Goal: Information Seeking & Learning: Learn about a topic

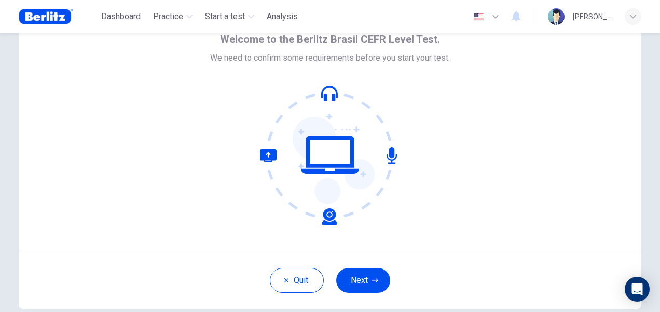
scroll to position [100, 0]
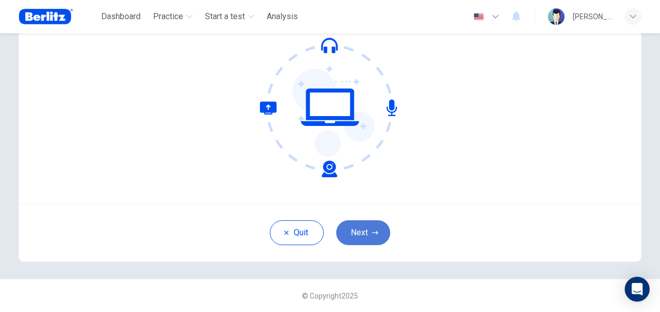
click at [377, 236] on button "Next" at bounding box center [363, 233] width 54 height 25
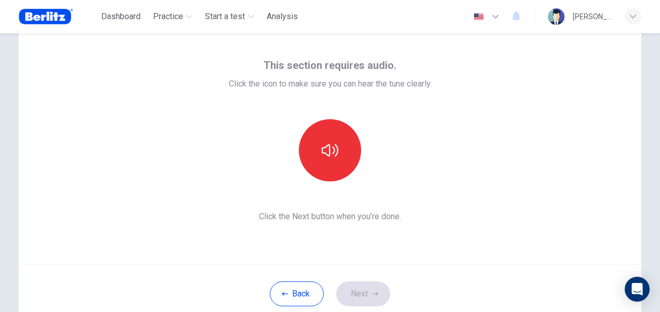
scroll to position [52, 0]
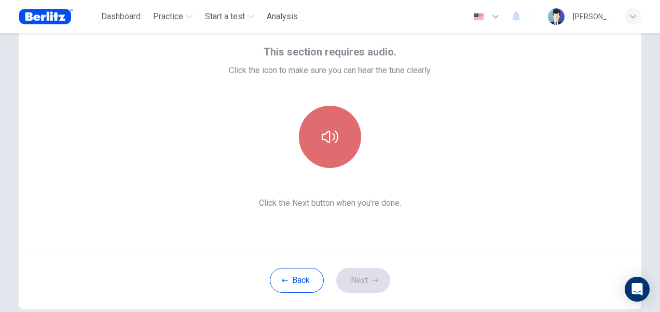
click at [333, 141] on icon "button" at bounding box center [330, 137] width 17 height 17
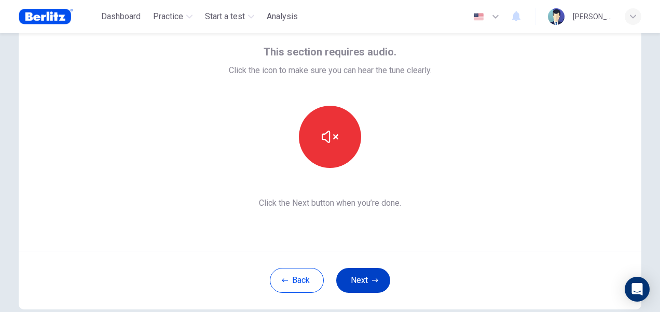
click at [372, 276] on button "Next" at bounding box center [363, 280] width 54 height 25
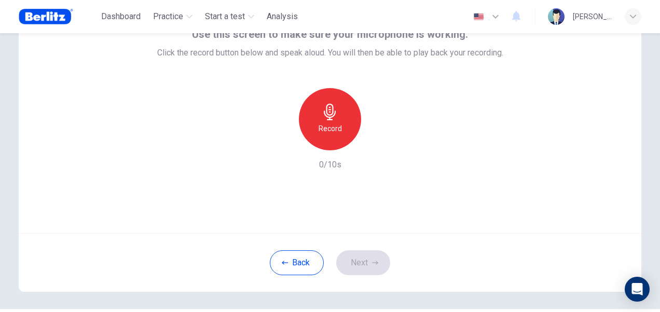
scroll to position [48, 0]
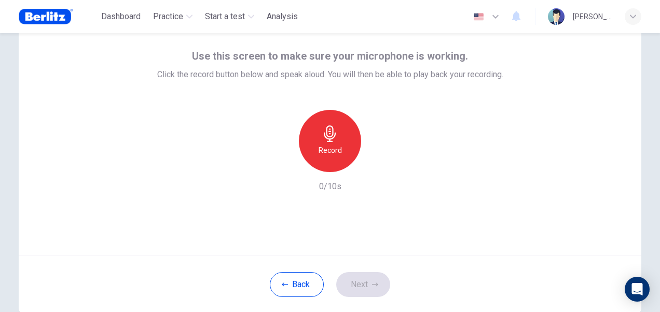
click at [347, 128] on div "Record" at bounding box center [330, 141] width 62 height 62
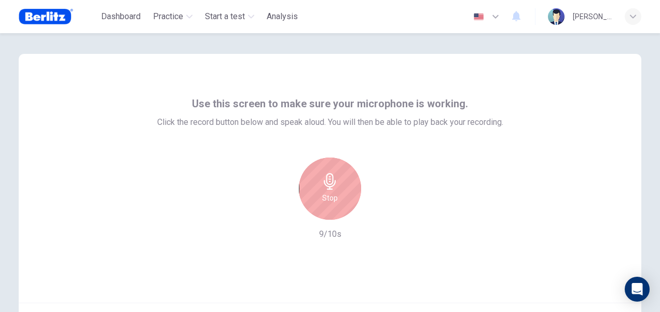
scroll to position [52, 0]
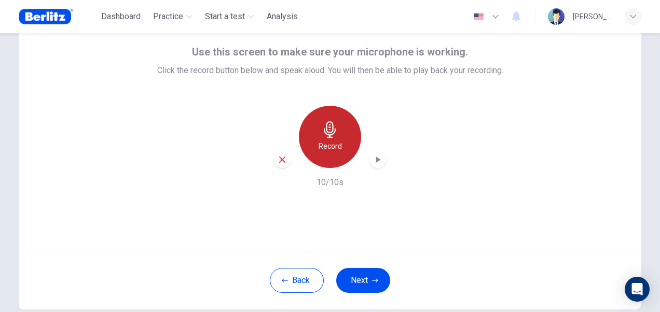
click at [332, 144] on h6 "Record" at bounding box center [330, 146] width 23 height 12
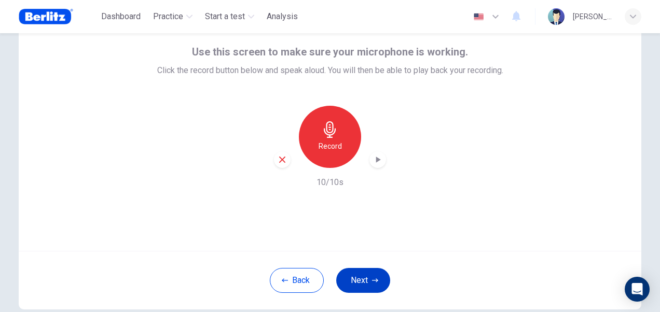
click at [360, 283] on button "Next" at bounding box center [363, 280] width 54 height 25
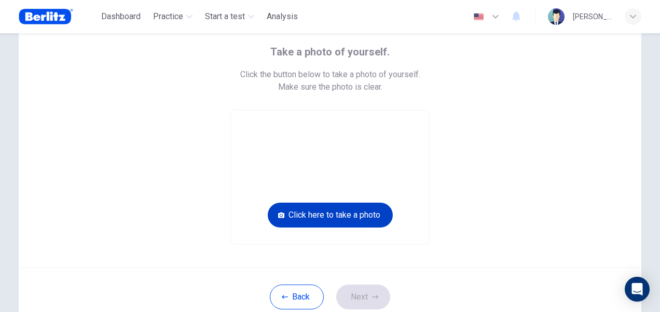
click at [351, 215] on button "Click here to take a photo" at bounding box center [330, 215] width 125 height 25
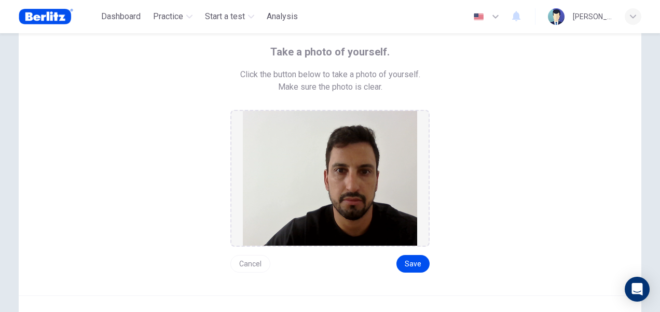
click at [250, 266] on button "Cancel" at bounding box center [250, 264] width 40 height 18
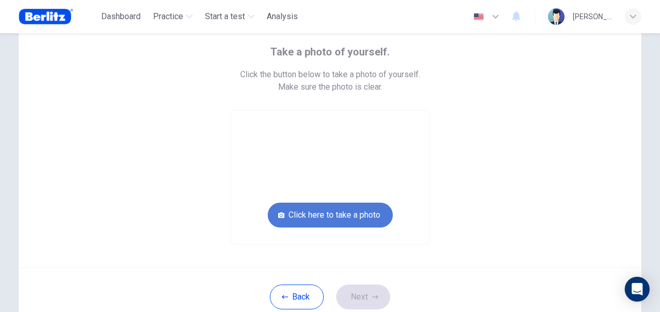
click at [344, 217] on button "Click here to take a photo" at bounding box center [330, 215] width 125 height 25
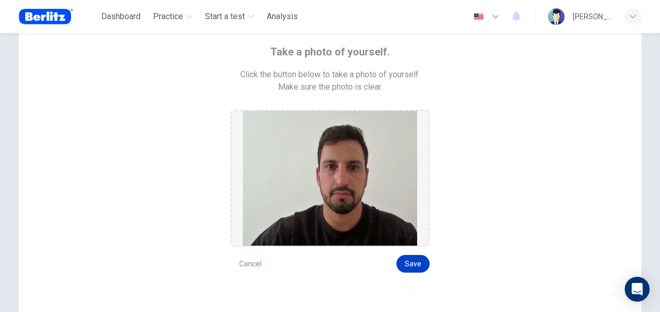
click at [414, 265] on button "Save" at bounding box center [412, 264] width 33 height 18
click at [413, 262] on button "Save" at bounding box center [412, 264] width 33 height 18
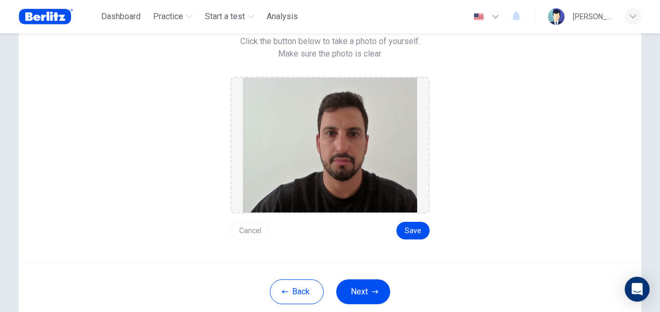
scroll to position [144, 0]
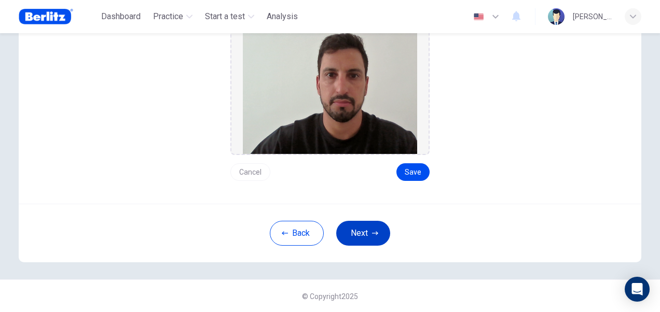
click at [372, 232] on icon "button" at bounding box center [375, 233] width 6 height 6
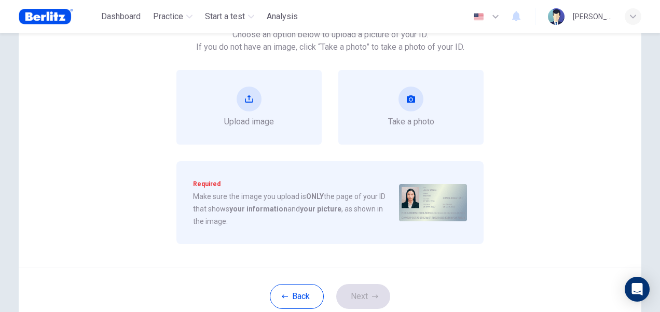
scroll to position [40, 0]
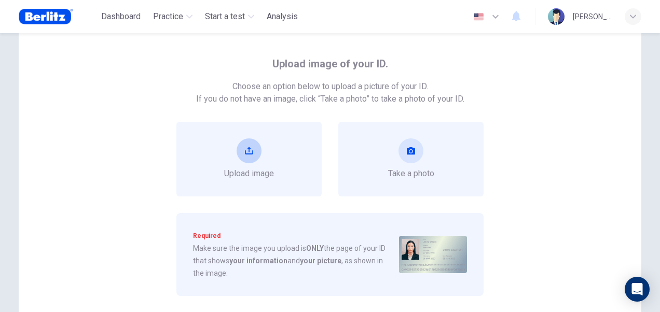
click at [248, 156] on button "upload" at bounding box center [249, 151] width 25 height 25
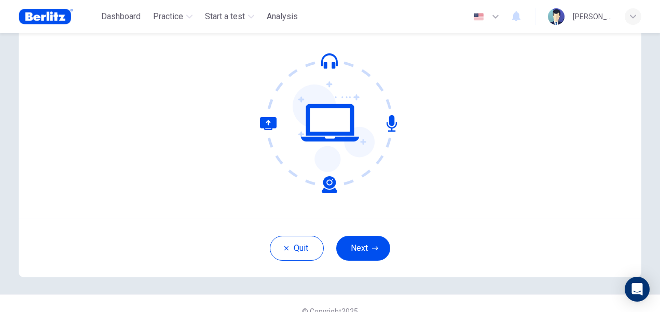
scroll to position [100, 0]
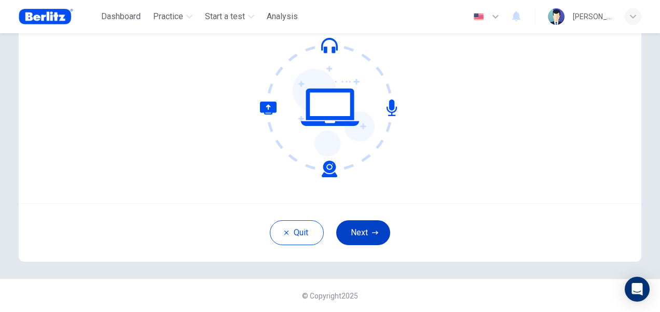
click at [368, 231] on button "Next" at bounding box center [363, 233] width 54 height 25
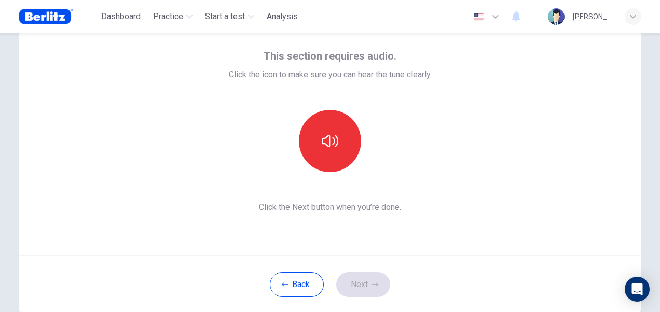
scroll to position [0, 0]
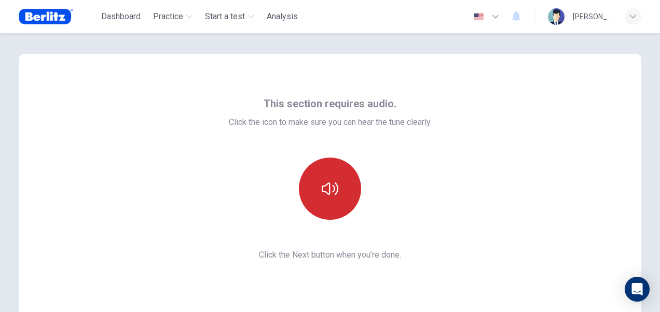
click at [335, 194] on icon "button" at bounding box center [330, 189] width 17 height 17
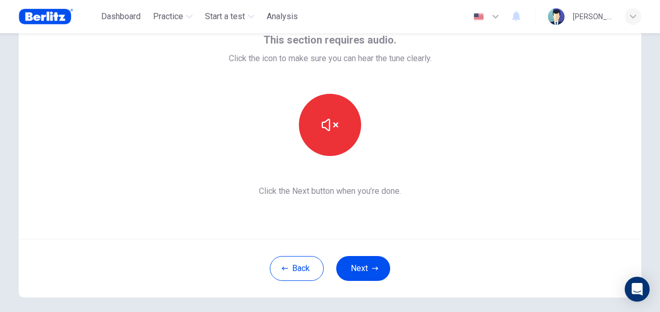
scroll to position [48, 0]
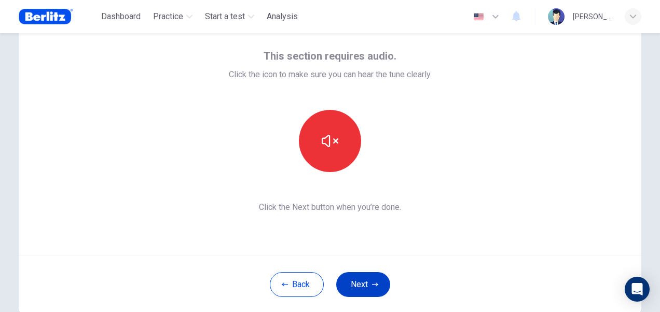
click at [367, 285] on button "Next" at bounding box center [363, 284] width 54 height 25
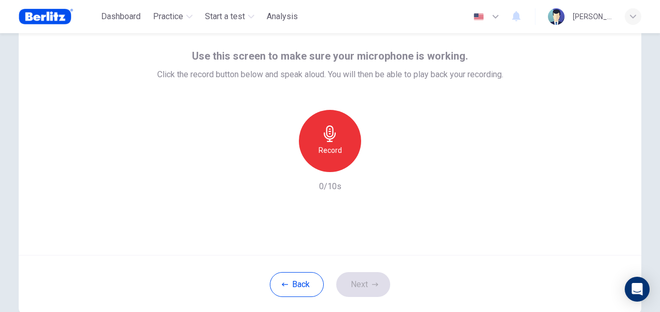
click at [340, 153] on div "Record" at bounding box center [330, 141] width 62 height 62
click at [381, 290] on button "Next" at bounding box center [363, 284] width 54 height 25
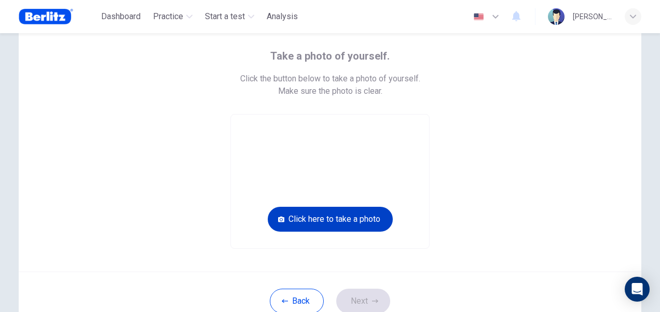
click at [353, 222] on button "Click here to take a photo" at bounding box center [330, 219] width 125 height 25
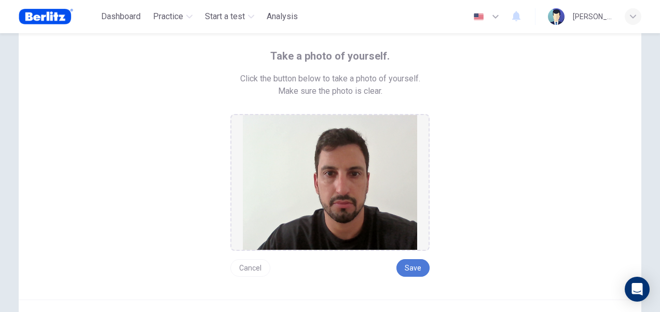
click at [405, 268] on button "Save" at bounding box center [412, 268] width 33 height 18
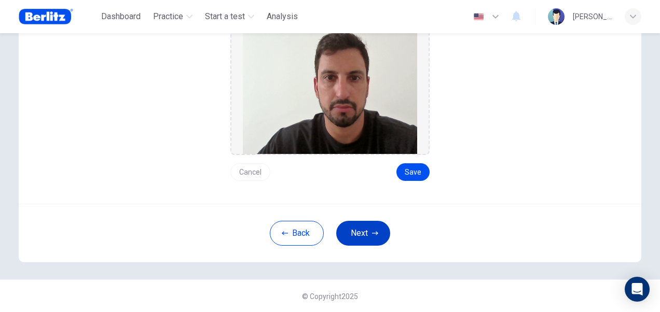
click at [370, 237] on button "Next" at bounding box center [363, 233] width 54 height 25
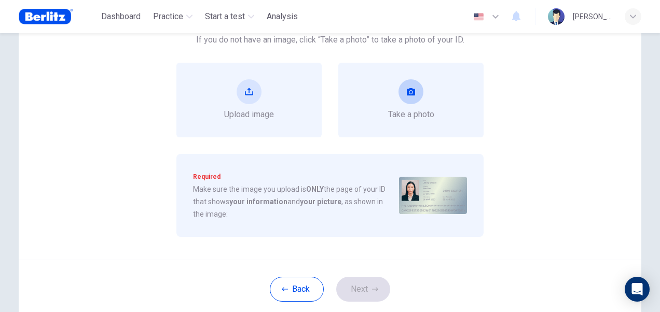
scroll to position [40, 0]
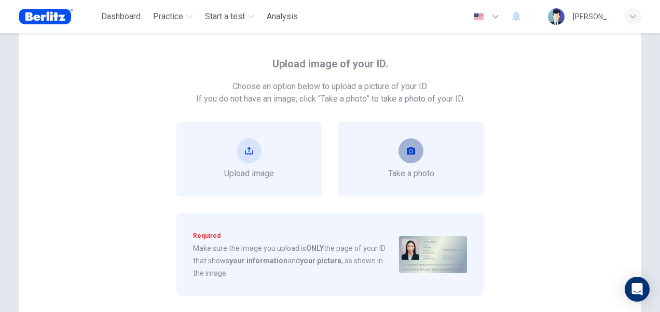
click at [412, 150] on icon "take photo" at bounding box center [411, 150] width 8 height 7
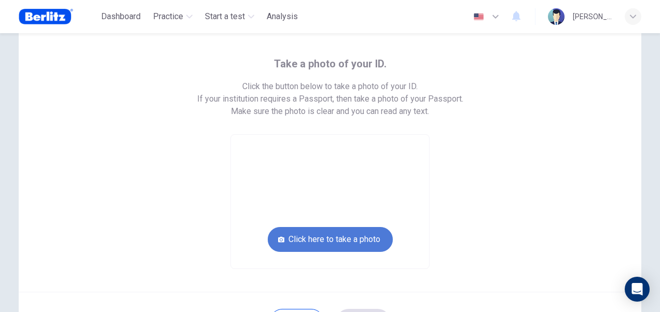
click at [358, 237] on button "Click here to take a photo" at bounding box center [330, 239] width 125 height 25
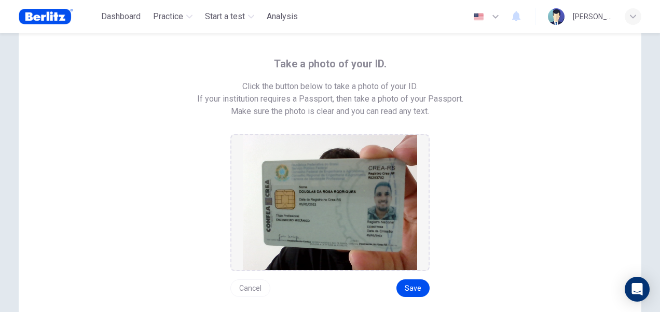
click at [249, 291] on button "Cancel" at bounding box center [250, 289] width 40 height 18
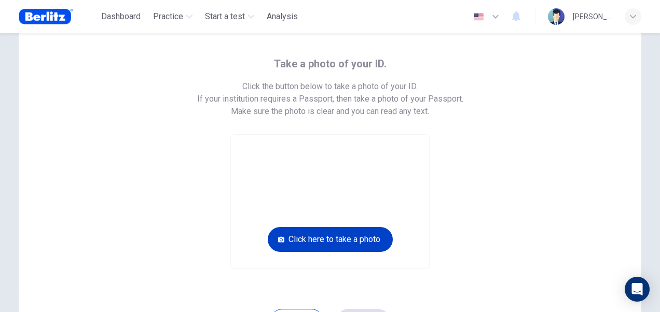
click at [344, 243] on button "Click here to take a photo" at bounding box center [330, 239] width 125 height 25
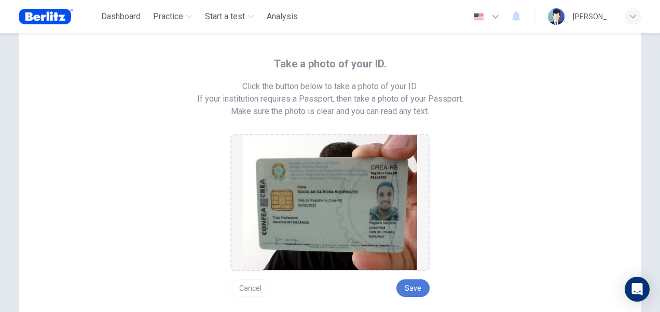
click at [405, 286] on button "Save" at bounding box center [412, 289] width 33 height 18
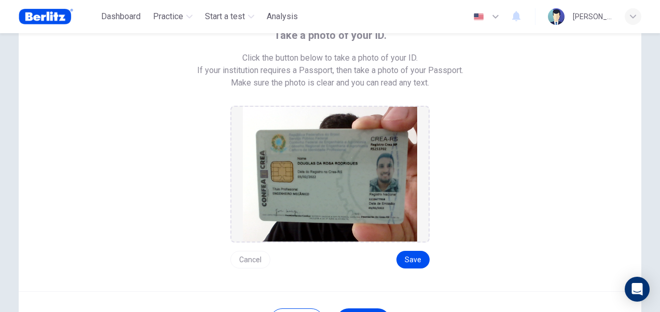
scroll to position [92, 0]
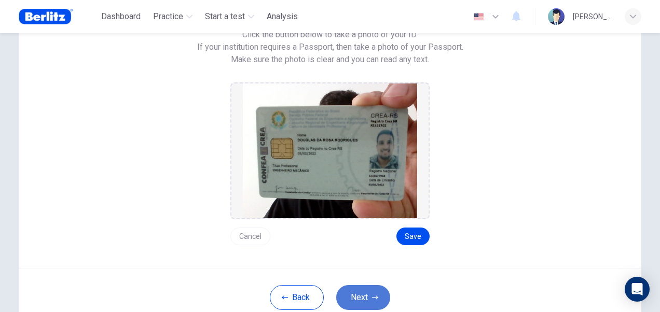
click at [367, 298] on button "Next" at bounding box center [363, 297] width 54 height 25
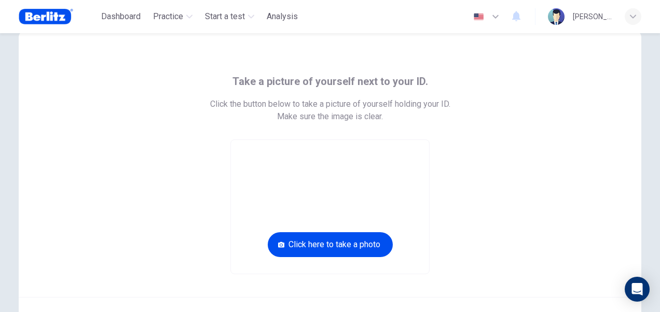
scroll to position [52, 0]
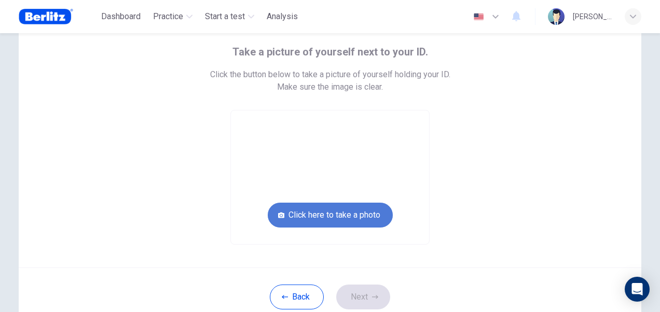
click at [348, 213] on button "Click here to take a photo" at bounding box center [330, 215] width 125 height 25
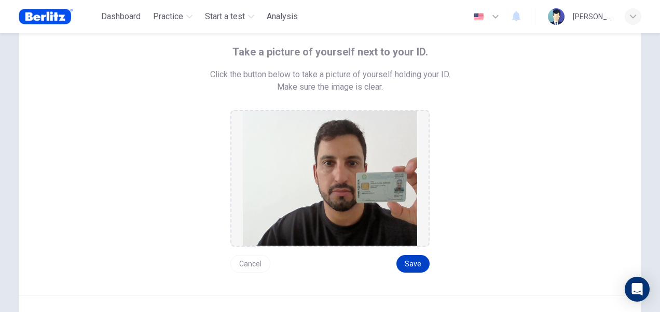
click at [407, 264] on button "Save" at bounding box center [412, 264] width 33 height 18
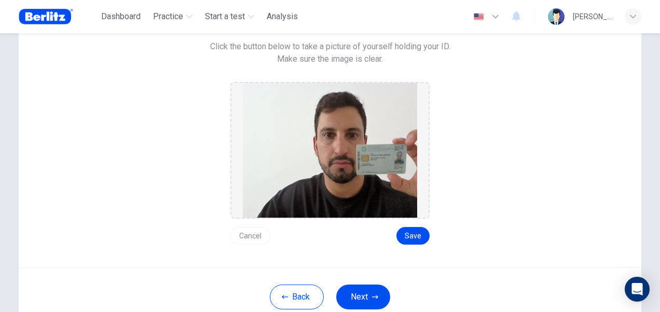
scroll to position [104, 0]
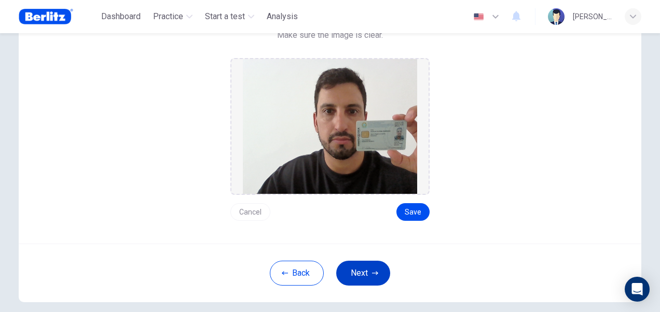
click at [375, 275] on icon "button" at bounding box center [375, 273] width 6 height 6
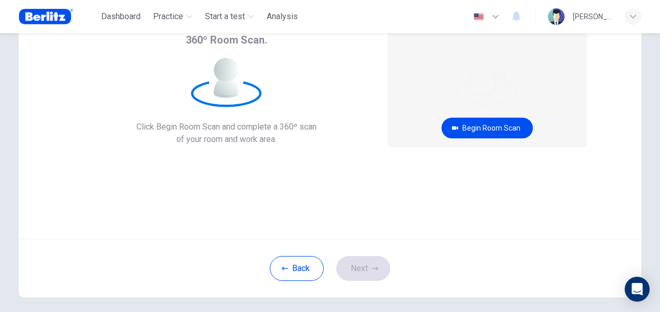
scroll to position [48, 0]
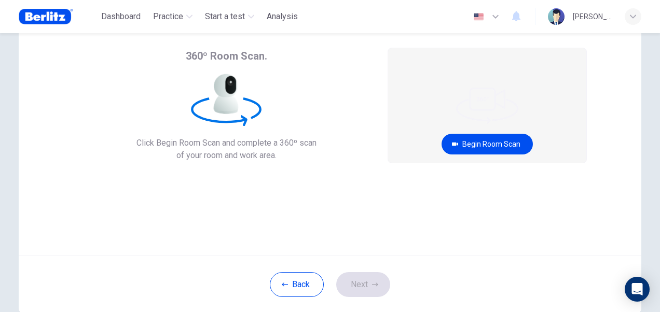
drag, startPoint x: 520, startPoint y: 312, endPoint x: 396, endPoint y: 30, distance: 307.8
click at [396, 30] on div "Dashboard Practice Start a test Analysis English ** ​ [PERSON_NAME] DA [PERSON_…" at bounding box center [330, 16] width 623 height 33
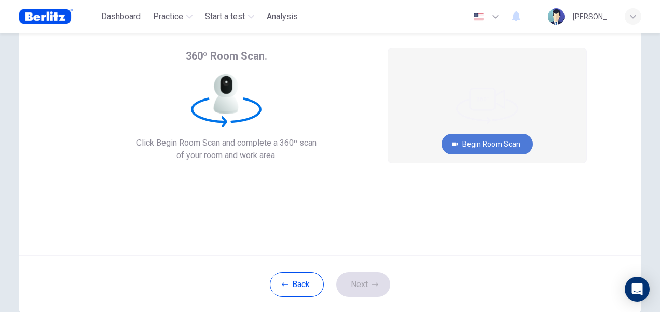
click at [493, 146] on button "Begin Room Scan" at bounding box center [487, 144] width 91 height 21
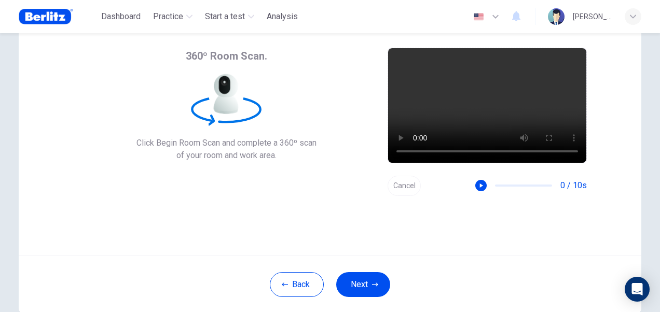
click at [405, 183] on button "Cancel" at bounding box center [404, 186] width 33 height 20
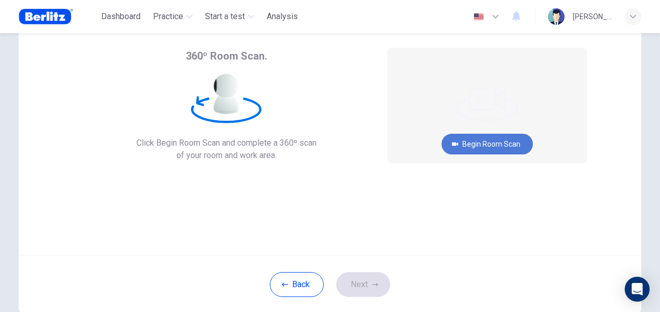
click at [493, 147] on button "Begin Room Scan" at bounding box center [487, 144] width 91 height 21
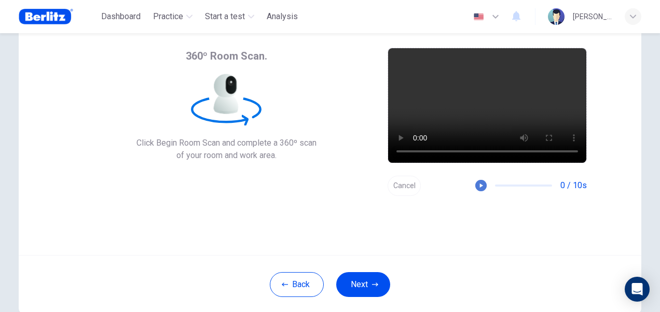
click at [479, 185] on icon "button" at bounding box center [480, 185] width 7 height 7
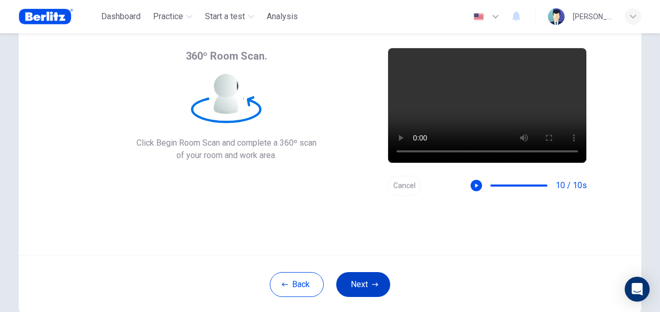
click at [372, 283] on icon "button" at bounding box center [375, 285] width 6 height 6
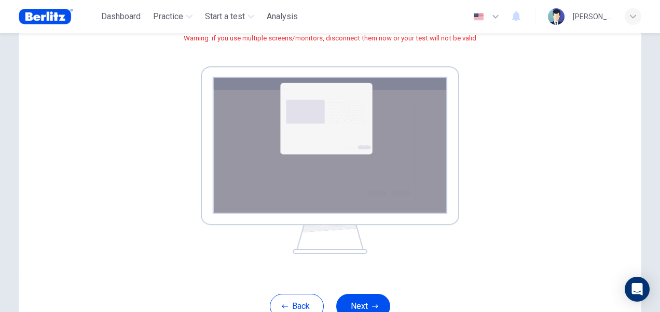
scroll to position [154, 0]
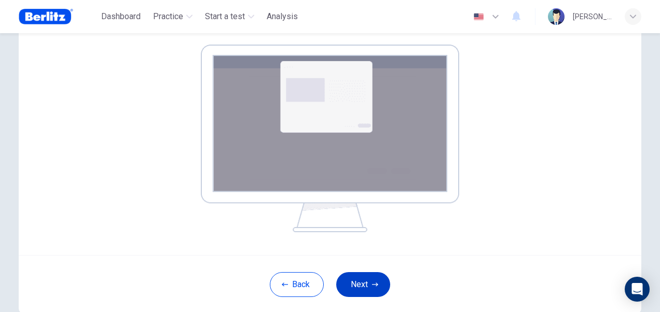
click at [368, 285] on button "Next" at bounding box center [363, 284] width 54 height 25
click at [372, 282] on icon "button" at bounding box center [375, 285] width 6 height 6
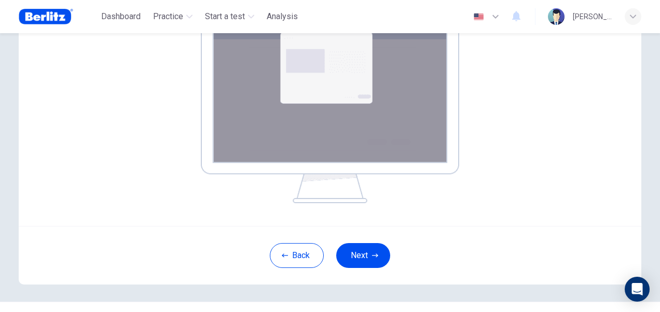
scroll to position [206, 0]
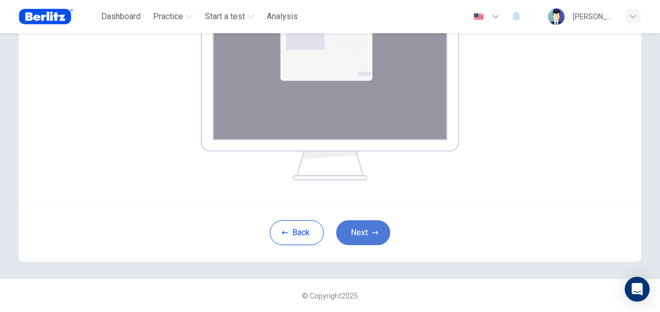
click at [375, 232] on icon "button" at bounding box center [375, 233] width 6 height 4
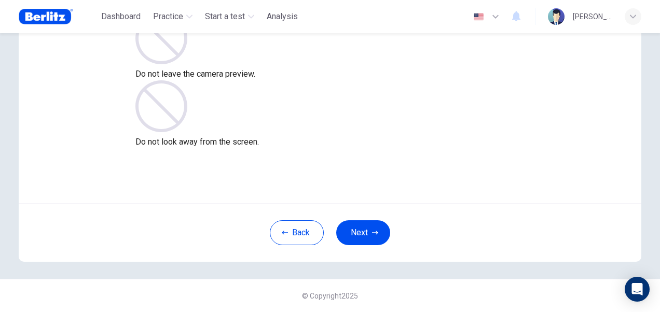
scroll to position [100, 0]
click at [375, 226] on button "Next" at bounding box center [363, 233] width 54 height 25
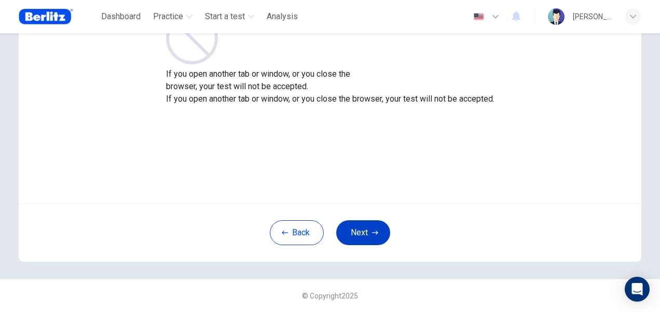
click at [376, 229] on button "Next" at bounding box center [363, 233] width 54 height 25
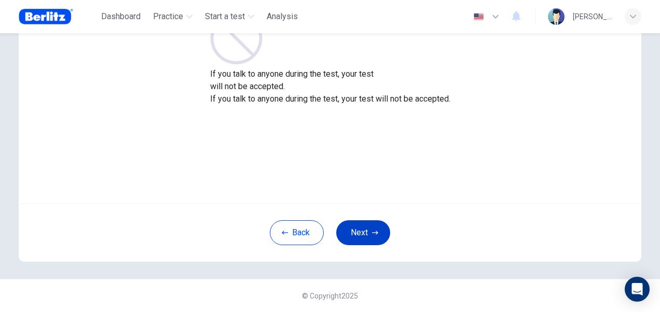
click at [375, 236] on button "Next" at bounding box center [363, 233] width 54 height 25
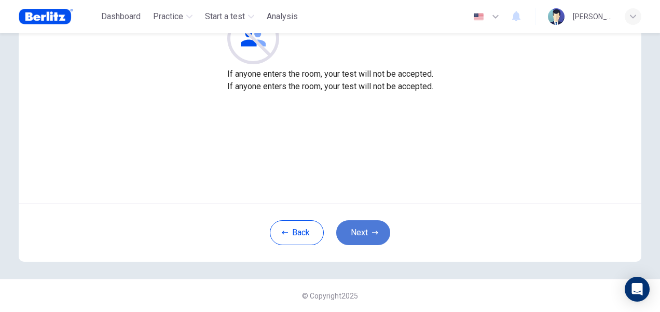
click at [375, 236] on button "Next" at bounding box center [363, 233] width 54 height 25
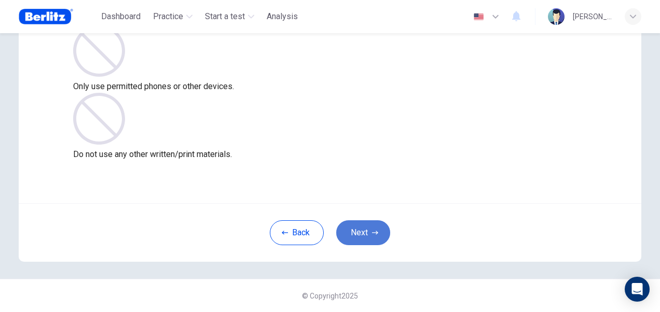
click at [375, 236] on button "Next" at bounding box center [363, 233] width 54 height 25
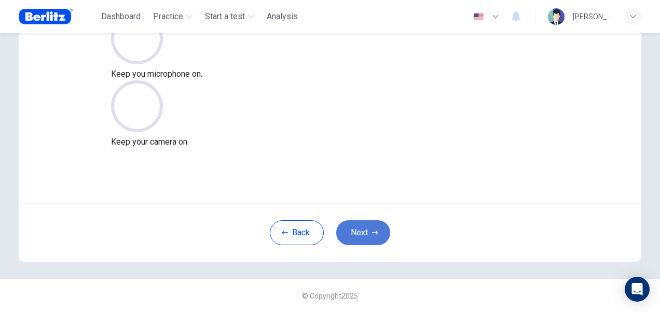
click at [374, 232] on icon "button" at bounding box center [375, 233] width 6 height 4
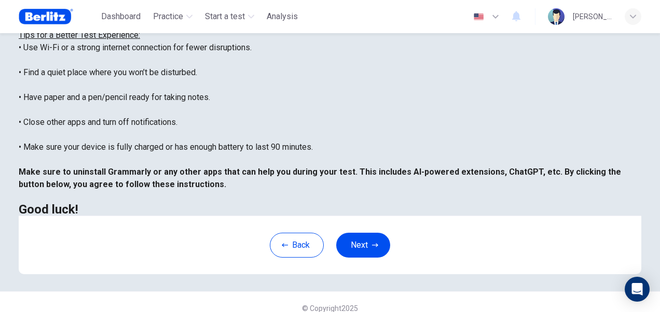
scroll to position [231, 0]
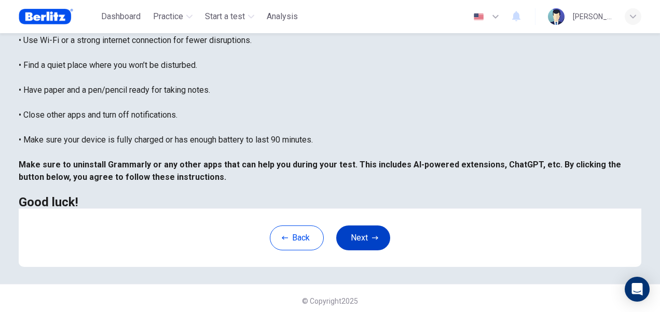
click at [376, 231] on button "Next" at bounding box center [363, 238] width 54 height 25
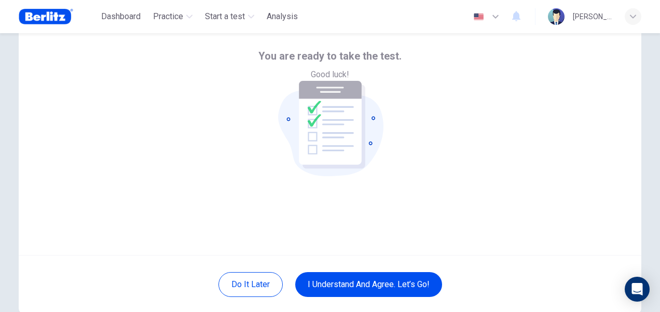
scroll to position [100, 0]
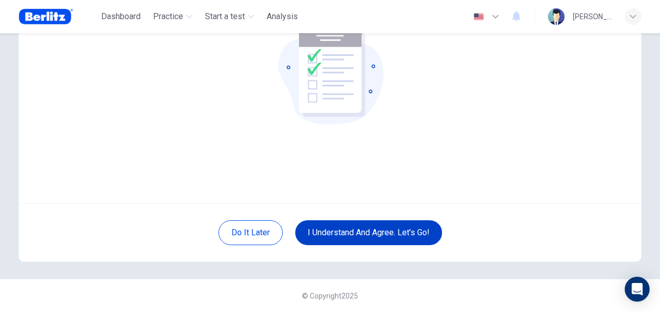
click at [395, 236] on button "I understand and agree. Let’s go!" at bounding box center [368, 233] width 147 height 25
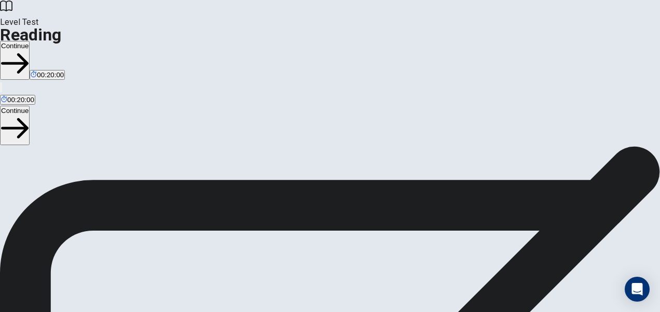
scroll to position [104, 0]
click at [30, 106] on button "Continue" at bounding box center [15, 125] width 30 height 39
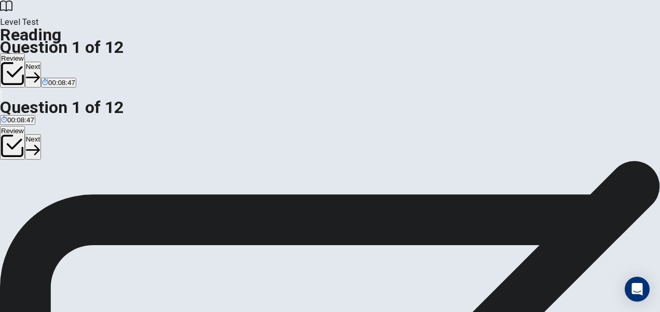
scroll to position [63, 0]
drag, startPoint x: 235, startPoint y: 186, endPoint x: 403, endPoint y: 143, distance: 173.5
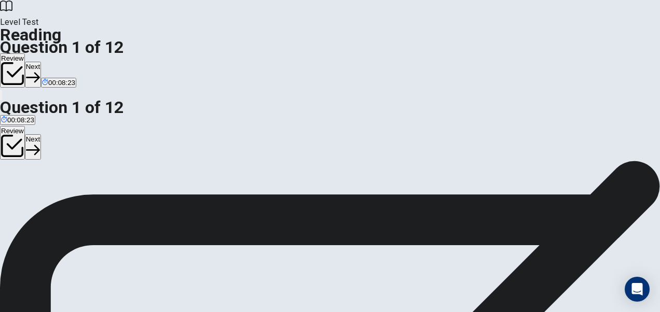
drag, startPoint x: 241, startPoint y: 166, endPoint x: 391, endPoint y: 167, distance: 150.5
click at [41, 134] on button "Next" at bounding box center [33, 146] width 16 height 25
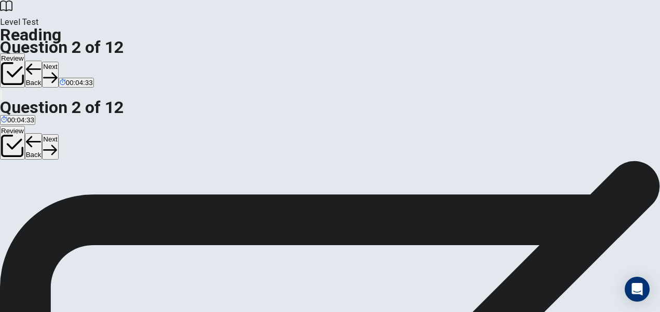
scroll to position [0, 0]
click at [58, 134] on button "Next" at bounding box center [50, 146] width 16 height 25
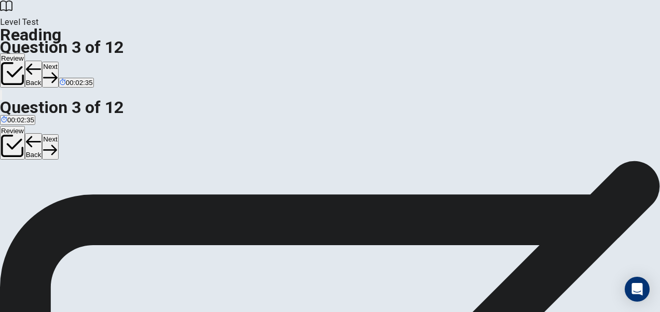
click at [58, 134] on button "Next" at bounding box center [50, 146] width 16 height 25
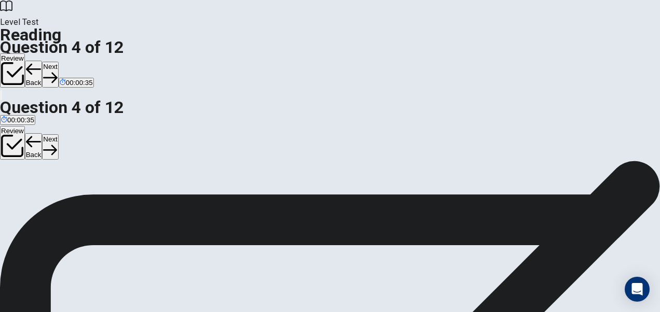
click at [58, 134] on button "Next" at bounding box center [50, 146] width 16 height 25
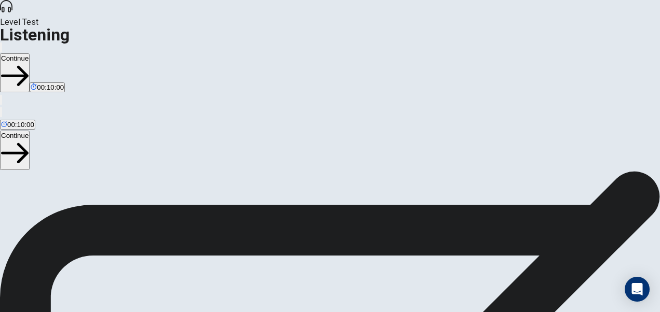
scroll to position [0, 0]
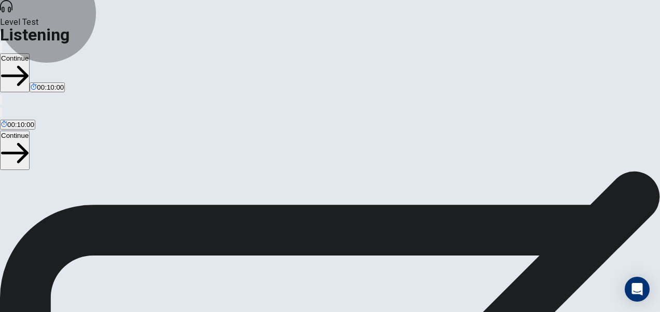
click at [30, 131] on button "Continue" at bounding box center [15, 150] width 30 height 39
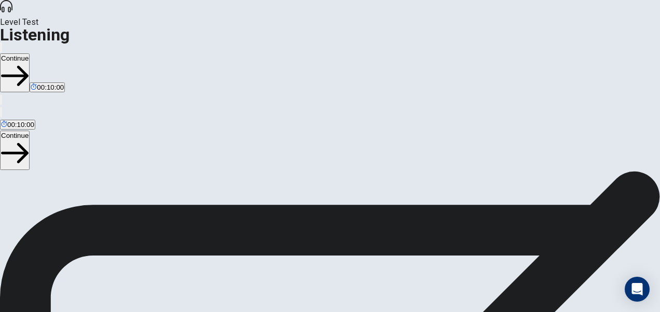
scroll to position [34, 0]
click at [29, 140] on icon "button" at bounding box center [15, 154] width 28 height 28
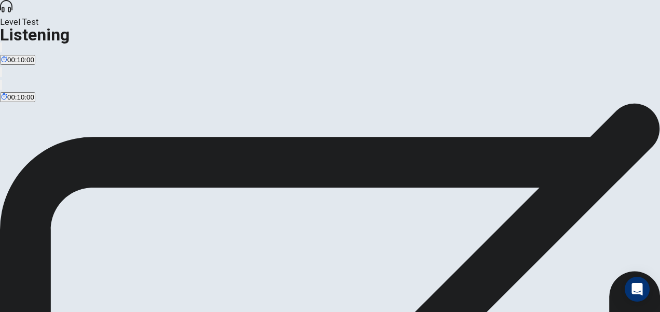
scroll to position [49, 0]
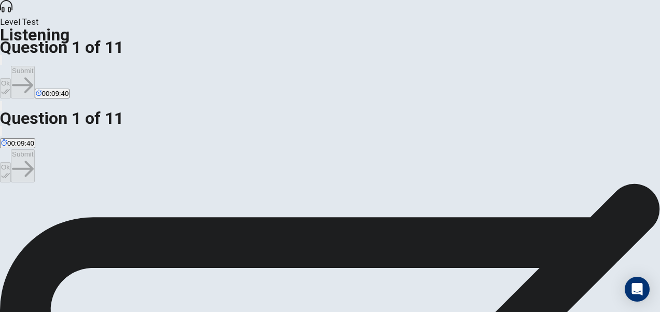
click at [11, 162] on button "Ok" at bounding box center [5, 172] width 11 height 20
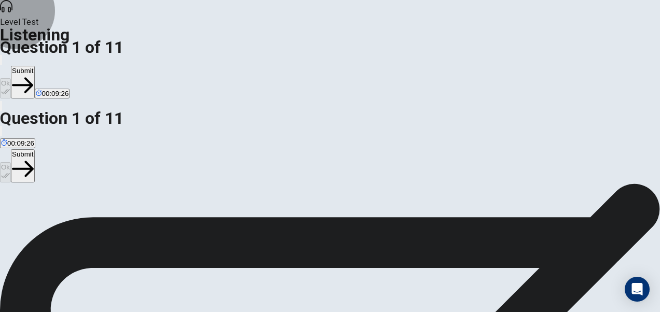
click at [34, 149] on button "Submit" at bounding box center [22, 165] width 23 height 33
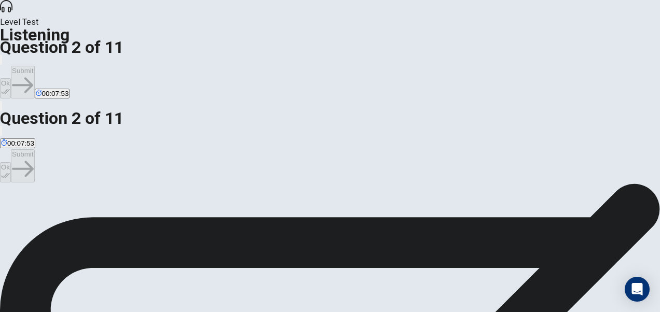
click at [10, 173] on icon "button" at bounding box center [5, 175] width 9 height 5
click at [34, 149] on button "Submit" at bounding box center [22, 165] width 23 height 33
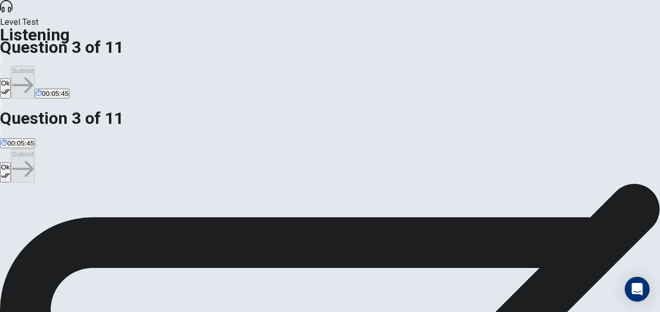
click at [10, 171] on icon "button" at bounding box center [5, 175] width 9 height 9
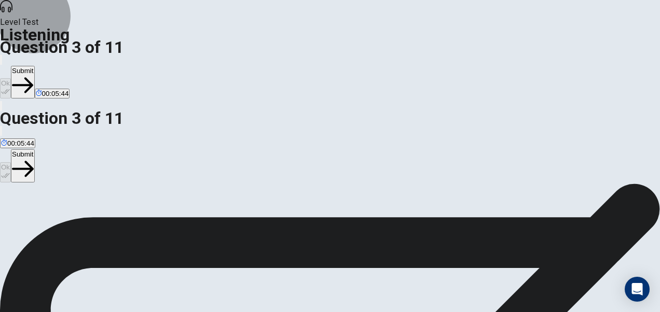
click at [34, 149] on button "Submit" at bounding box center [22, 165] width 23 height 33
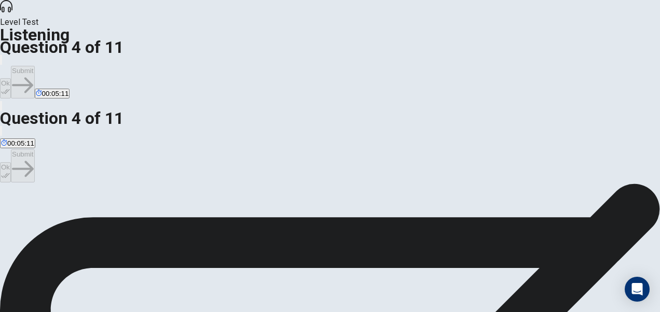
click at [11, 162] on button "Ok" at bounding box center [5, 172] width 11 height 20
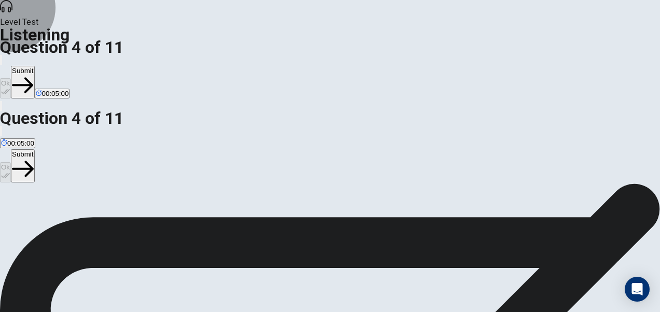
click at [34, 149] on button "Submit" at bounding box center [22, 165] width 23 height 33
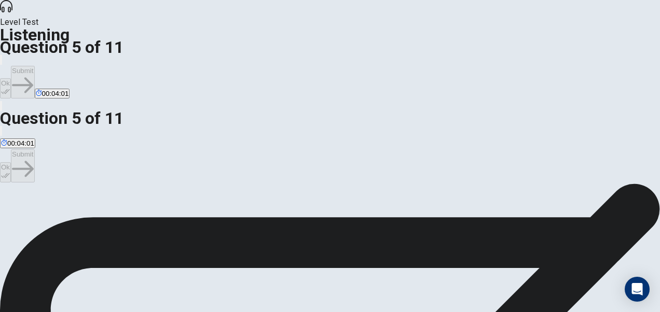
click at [10, 171] on icon "button" at bounding box center [5, 175] width 9 height 9
click at [34, 149] on button "Submit" at bounding box center [22, 165] width 23 height 33
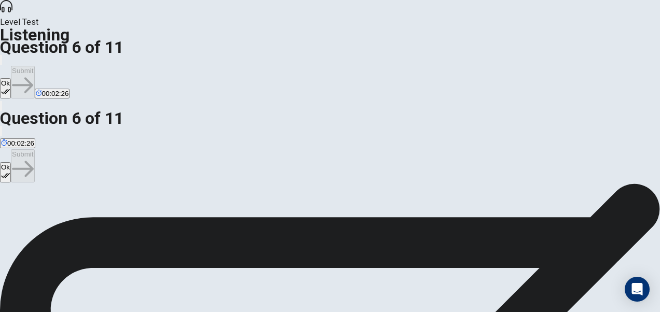
click at [10, 173] on icon "button" at bounding box center [5, 175] width 9 height 5
click at [34, 149] on button "Submit" at bounding box center [22, 165] width 23 height 33
click at [11, 162] on button "Ok" at bounding box center [5, 172] width 11 height 20
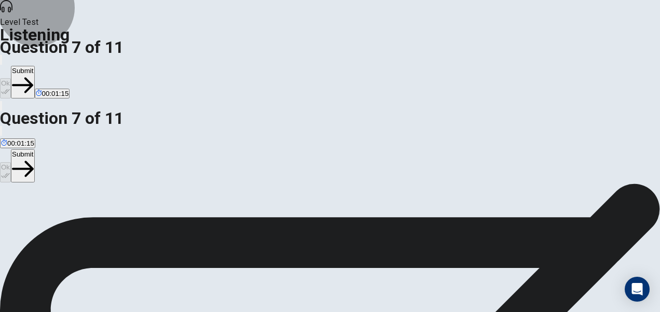
click at [34, 149] on button "Submit" at bounding box center [22, 165] width 23 height 33
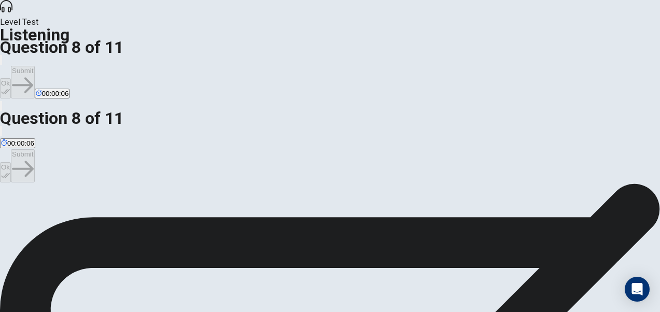
click at [11, 162] on button "Ok" at bounding box center [5, 172] width 11 height 20
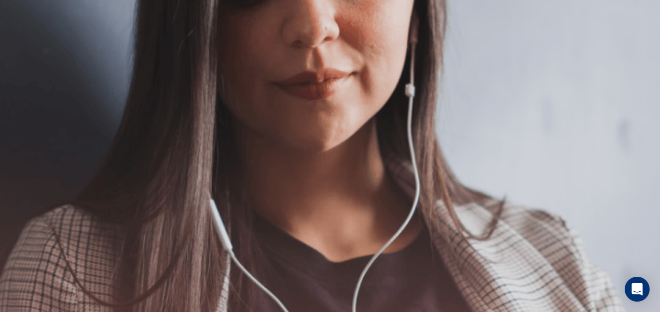
scroll to position [0, 0]
click at [30, 118] on button "Continue" at bounding box center [15, 137] width 30 height 39
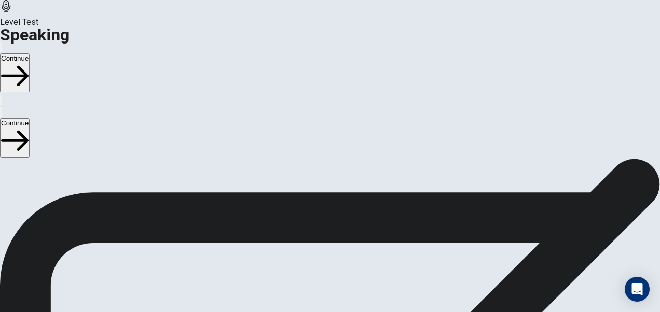
scroll to position [310, 0]
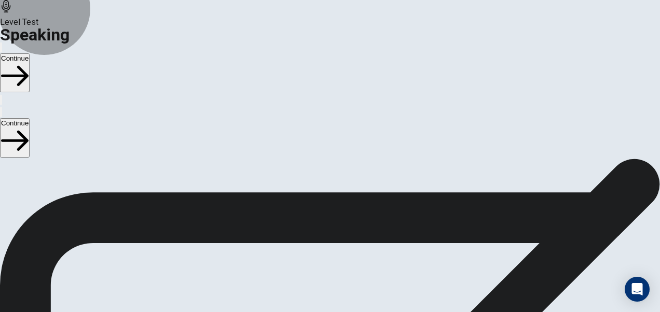
click at [30, 118] on button "Continue" at bounding box center [15, 137] width 30 height 39
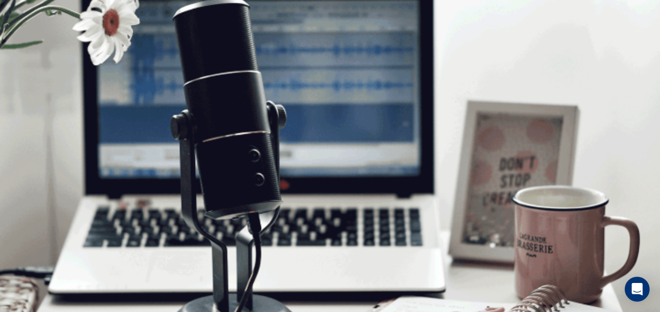
click at [29, 131] on icon "button" at bounding box center [15, 141] width 28 height 21
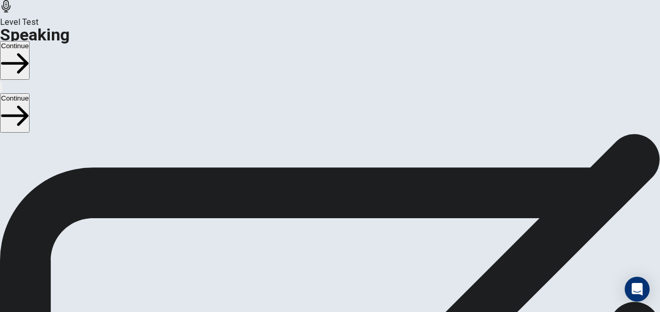
click at [30, 93] on button "Continue" at bounding box center [15, 112] width 30 height 39
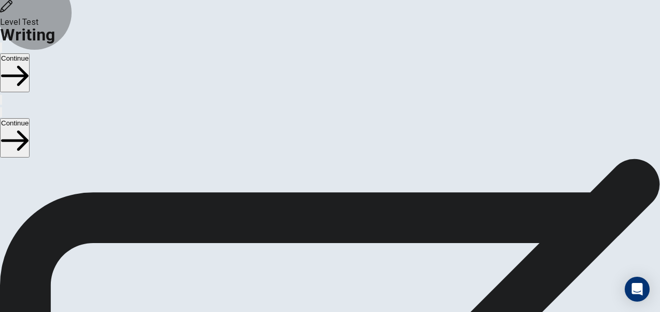
click at [30, 118] on button "Continue" at bounding box center [15, 137] width 30 height 39
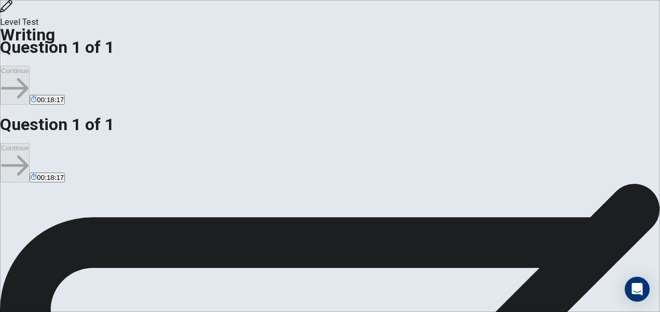
scroll to position [104, 0]
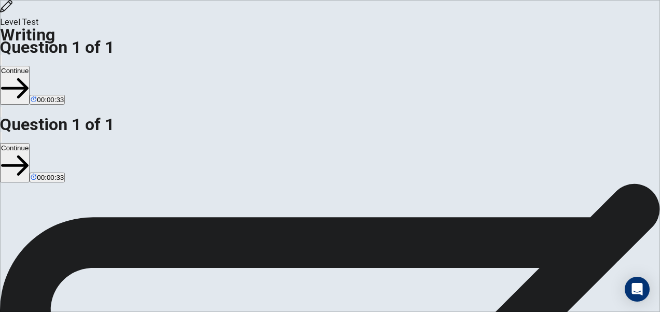
scroll to position [11, 0]
type textarea "**********"
click at [30, 143] on button "Continue" at bounding box center [15, 162] width 30 height 39
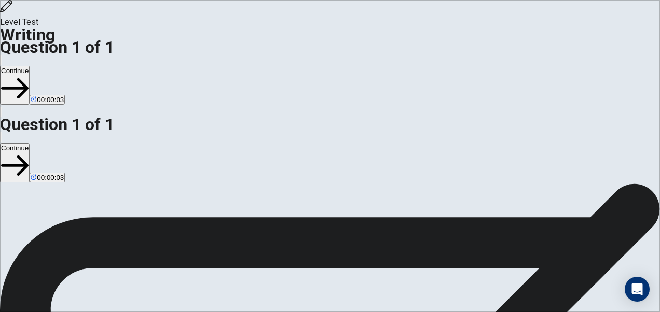
scroll to position [167, 0]
click at [30, 143] on button "Continue" at bounding box center [15, 162] width 30 height 39
